Goal: Transaction & Acquisition: Register for event/course

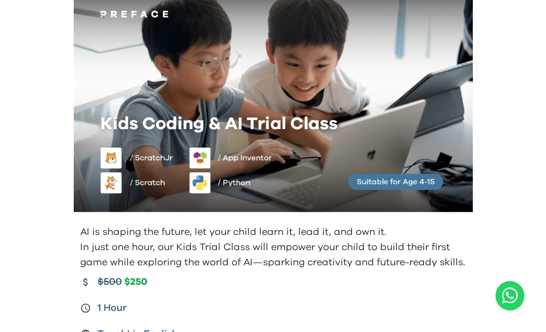
scroll to position [109, 0]
